Goal: Check status: Check status

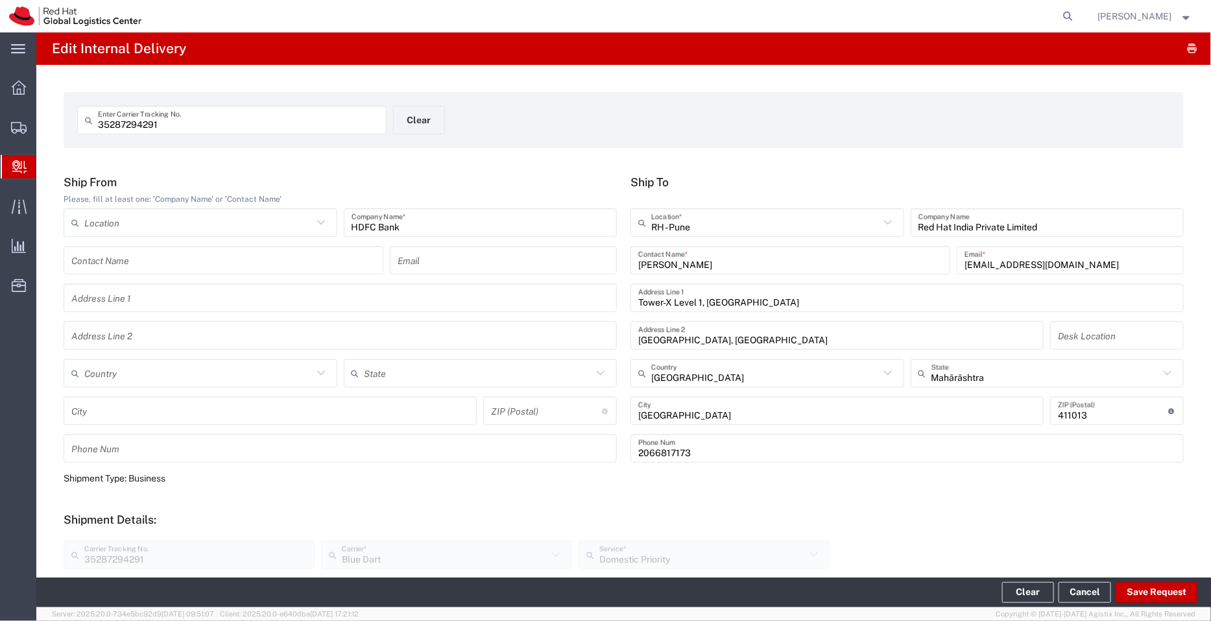
scroll to position [369, 0]
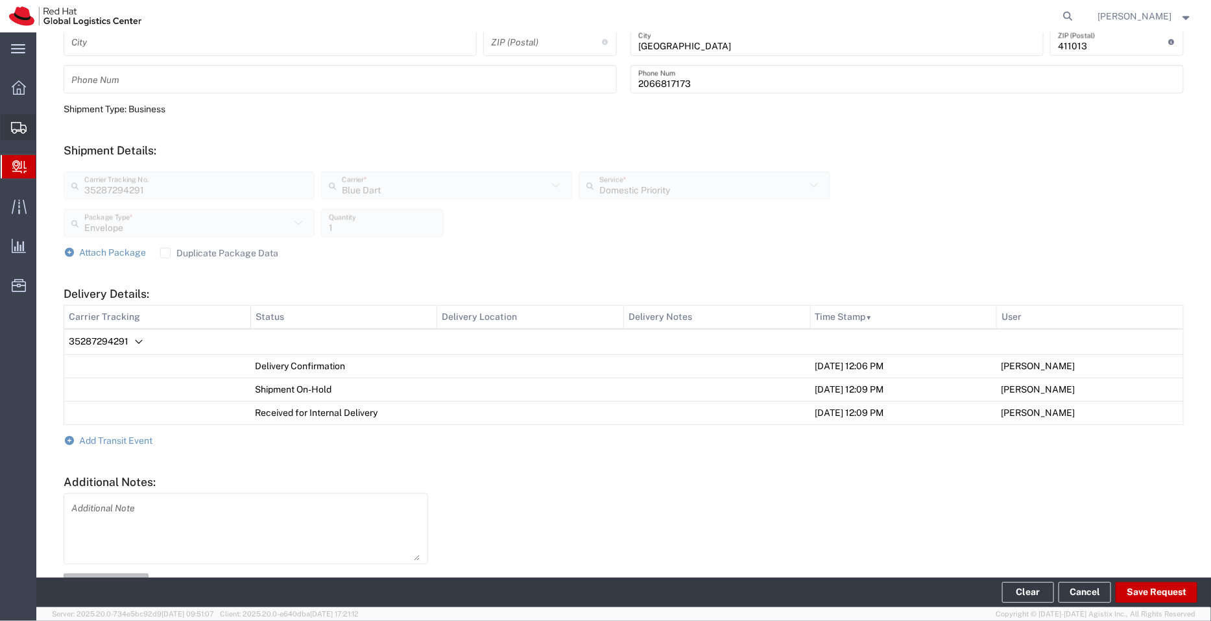
click at [0, 0] on span "Shipment Manager" at bounding box center [0, 0] width 0 height 0
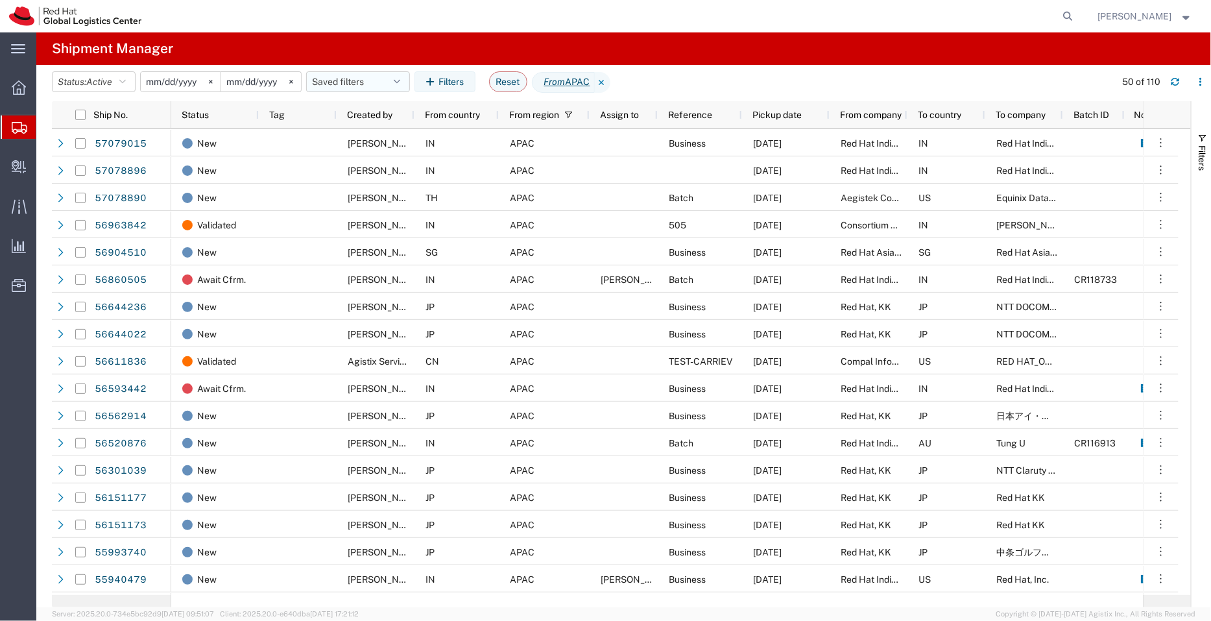
click at [346, 83] on button "Saved filters" at bounding box center [358, 81] width 104 height 21
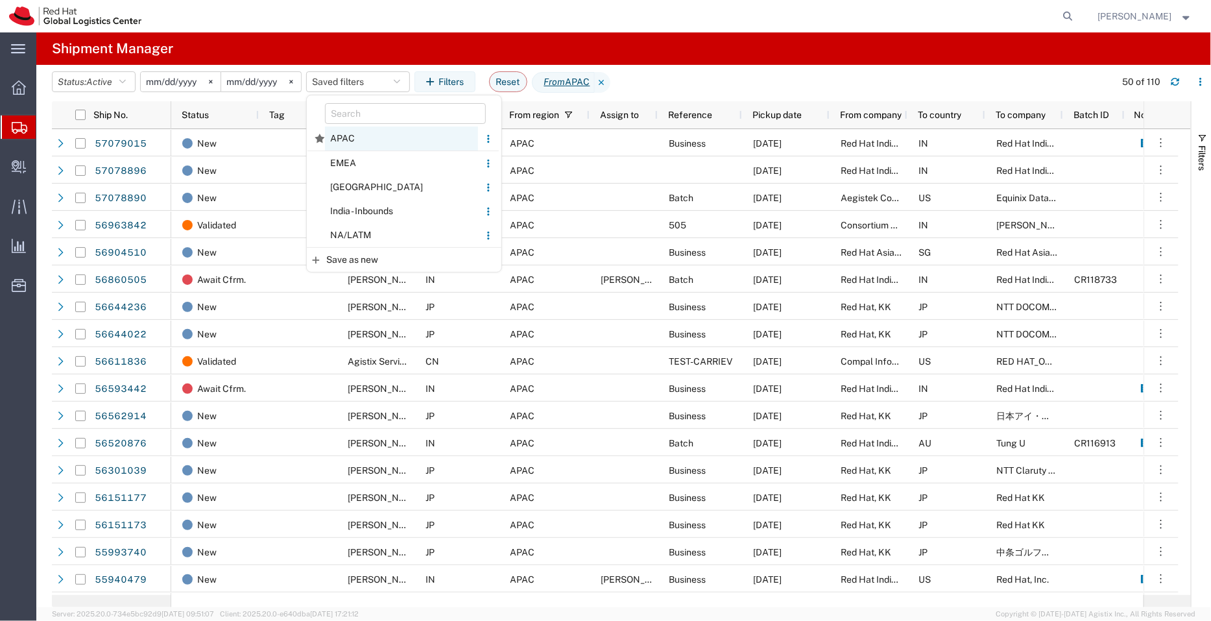
click at [357, 136] on span "APAC" at bounding box center [401, 138] width 153 height 24
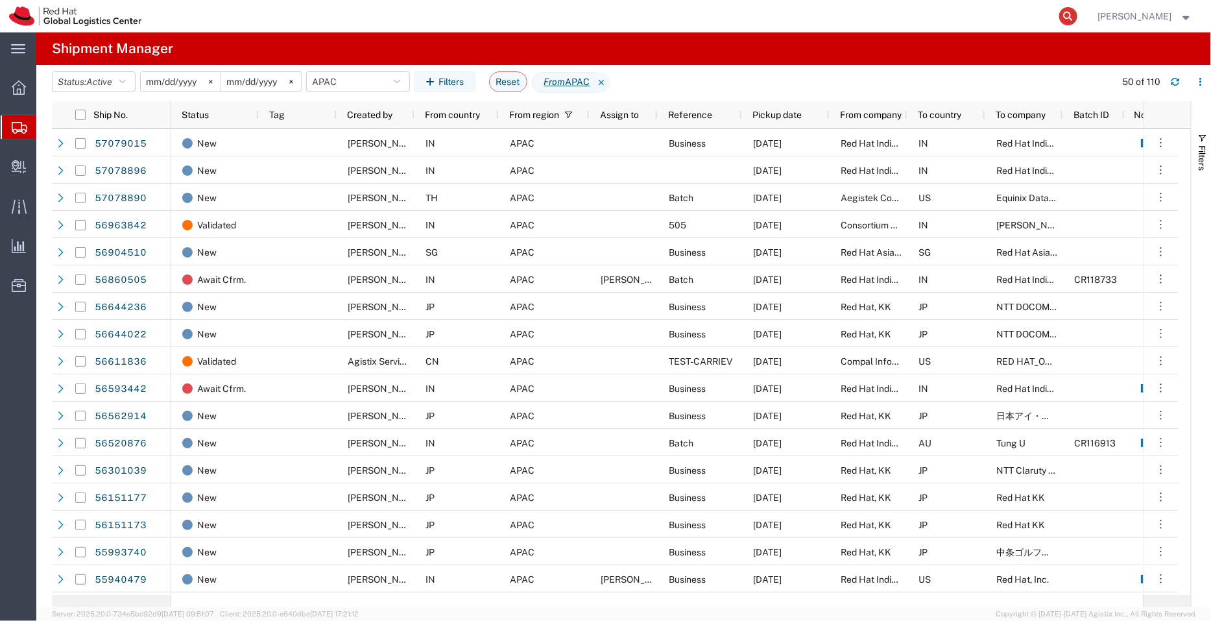
click at [1069, 16] on icon at bounding box center [1068, 16] width 18 height 18
paste input "53605588610"
click at [1069, 16] on icon at bounding box center [1068, 16] width 18 height 18
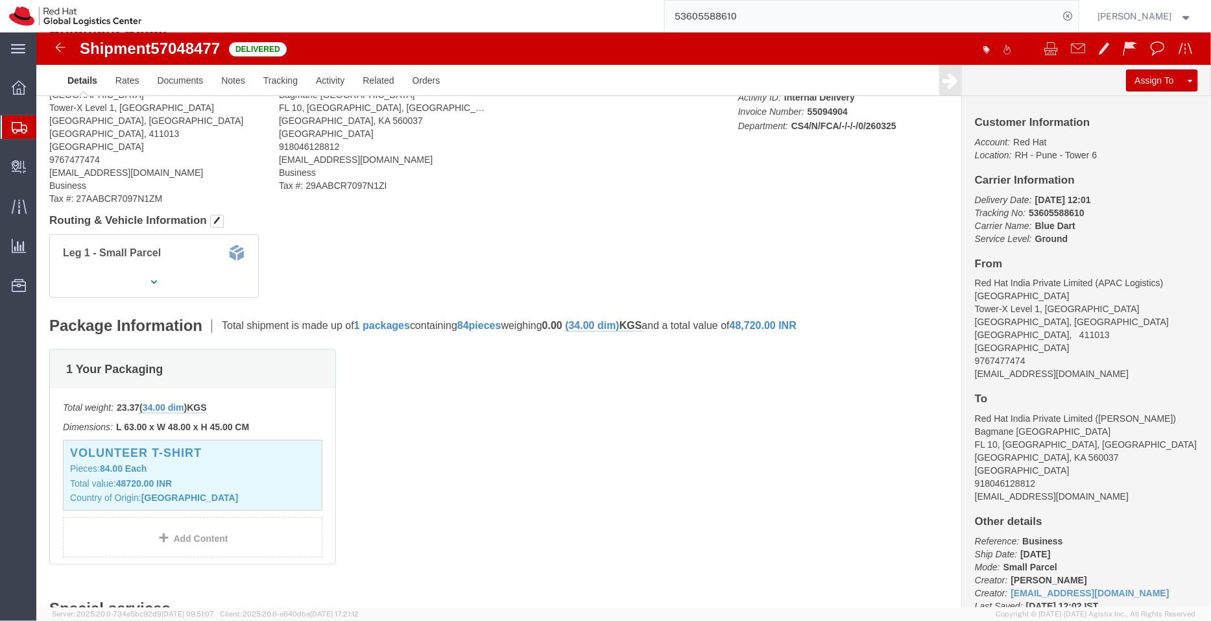
scroll to position [16, 0]
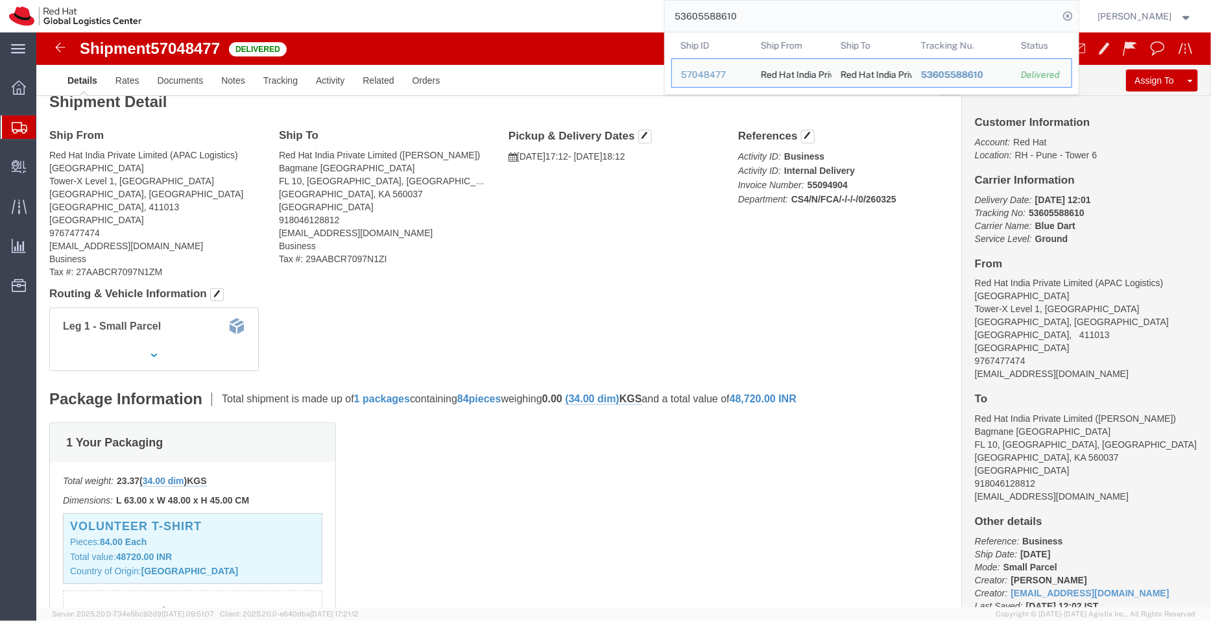
drag, startPoint x: 755, startPoint y: 10, endPoint x: 629, endPoint y: 4, distance: 126.6
click at [629, 4] on div "53605588610 Ship ID Ship From Ship To Tracking Nu. Status Ship ID 57048477 Ship…" at bounding box center [614, 16] width 928 height 32
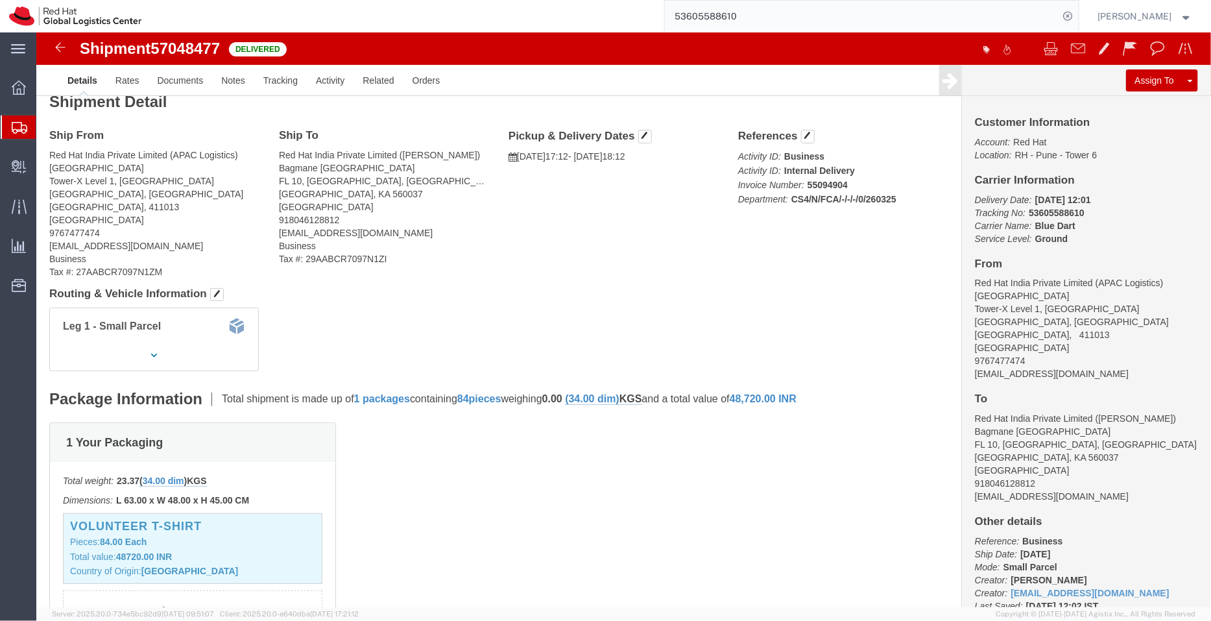
paste input "96085"
type input "53605596085"
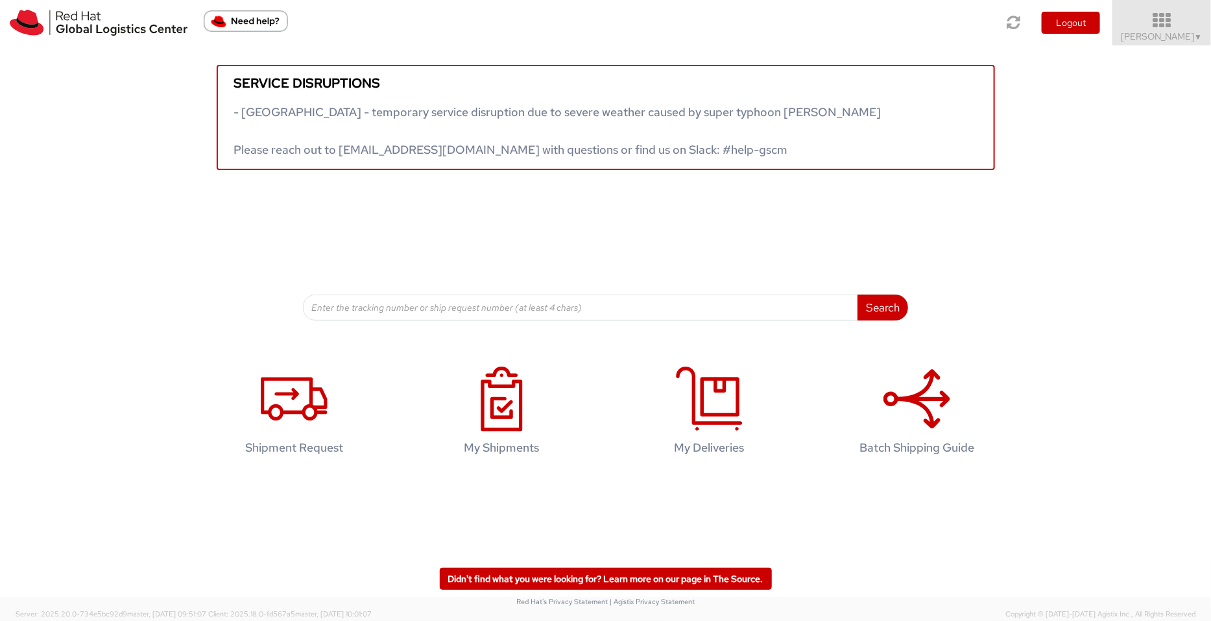
click at [1174, 19] on icon at bounding box center [1161, 21] width 113 height 18
